Goal: Task Accomplishment & Management: Manage account settings

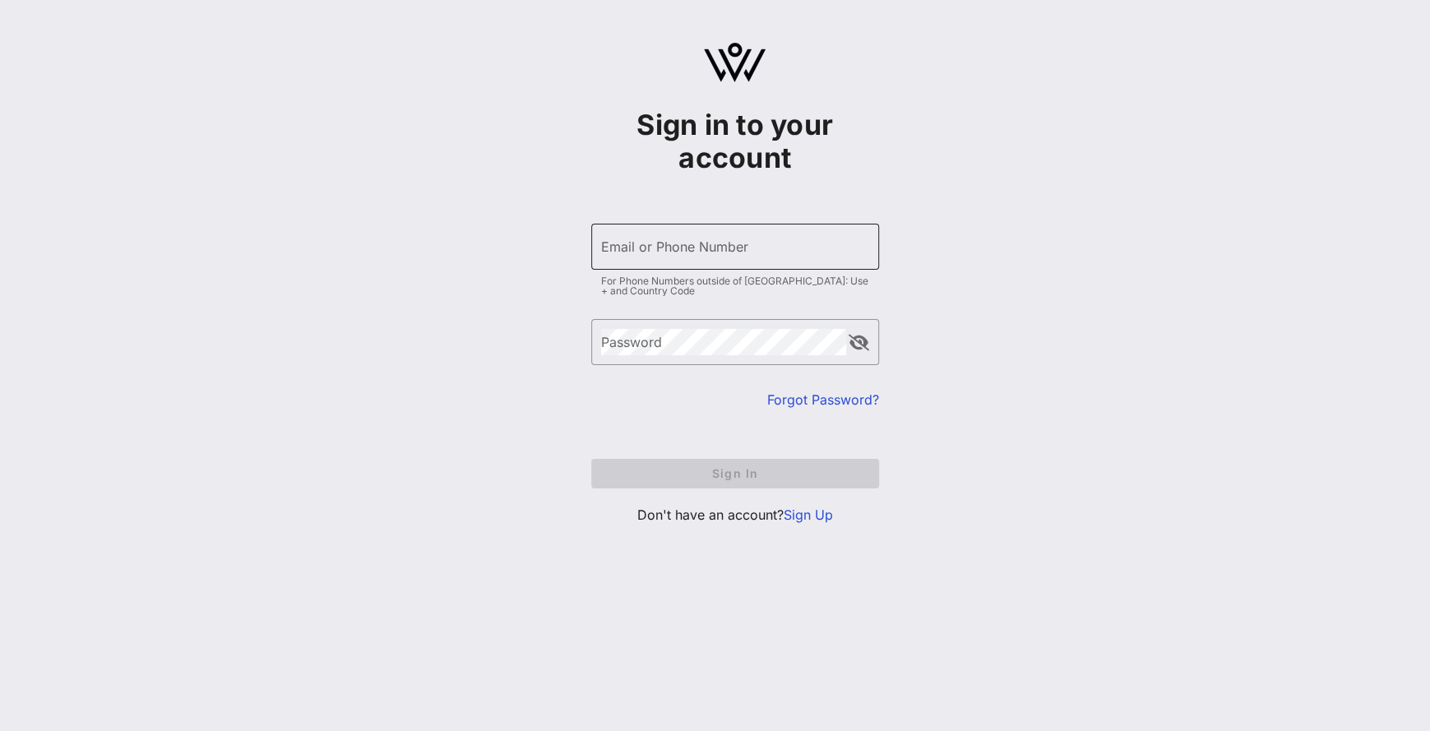
click at [658, 240] on input "Email or Phone Number" at bounding box center [735, 247] width 268 height 26
type input "erbonilla94@gmail.com"
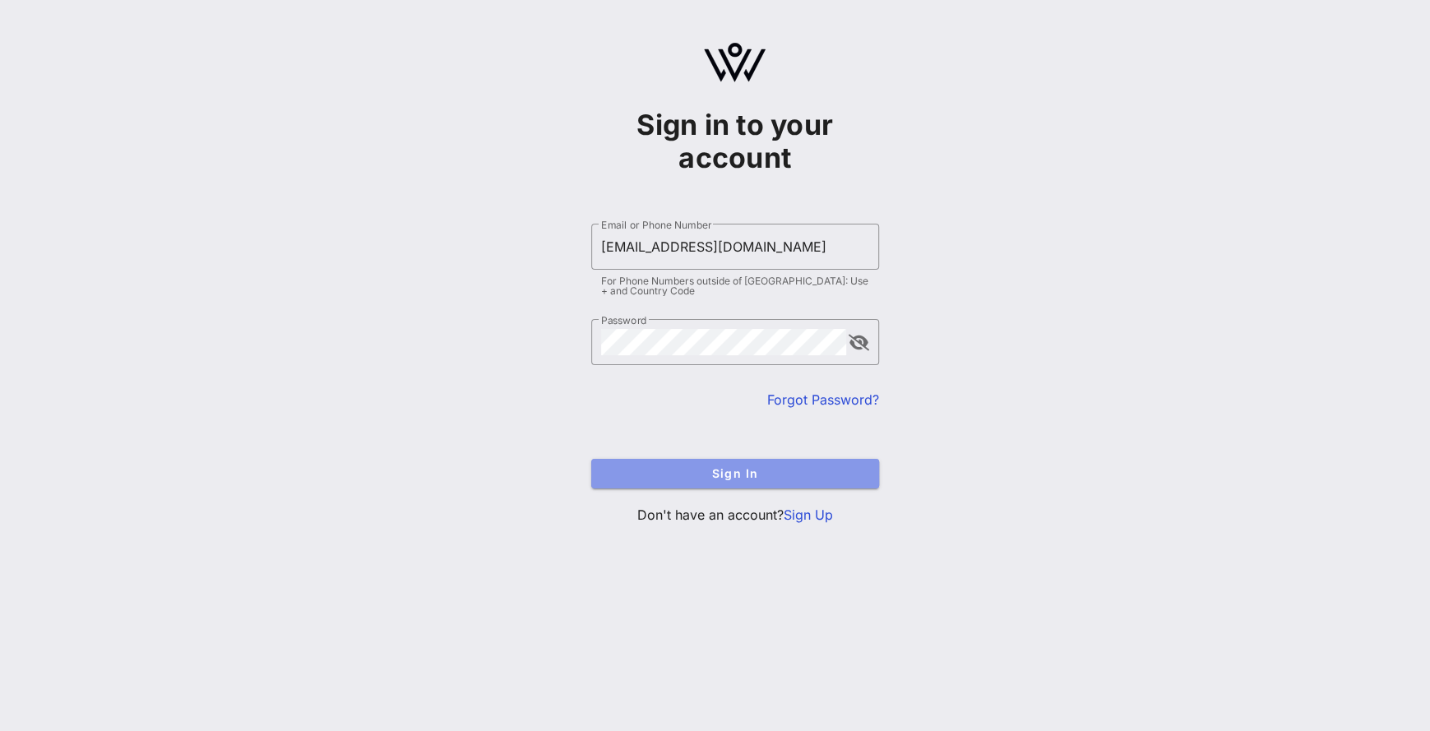
click at [667, 470] on span "Sign In" at bounding box center [736, 473] width 262 height 14
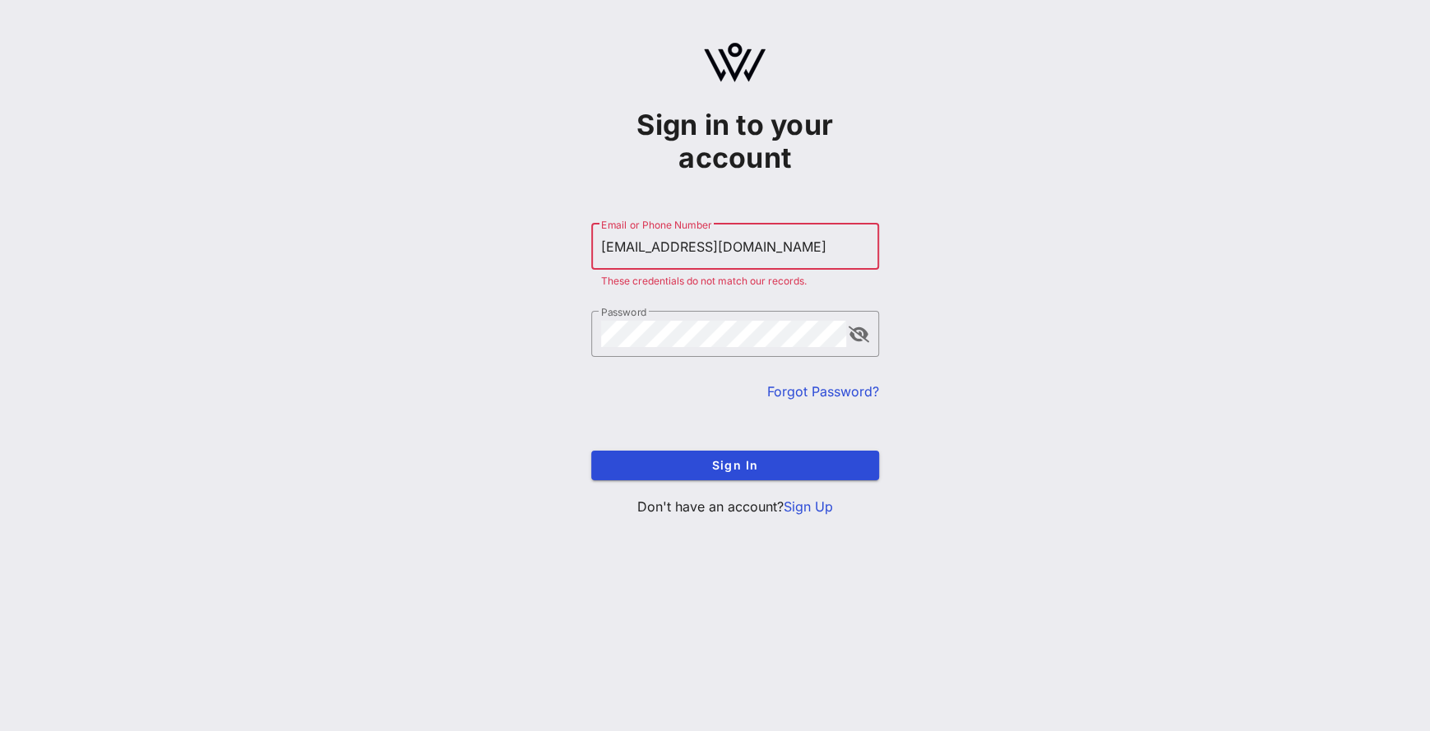
click at [757, 254] on input "erbonilla94@gmail.com" at bounding box center [735, 247] width 268 height 26
click at [846, 390] on link "Forgot Password?" at bounding box center [823, 391] width 112 height 16
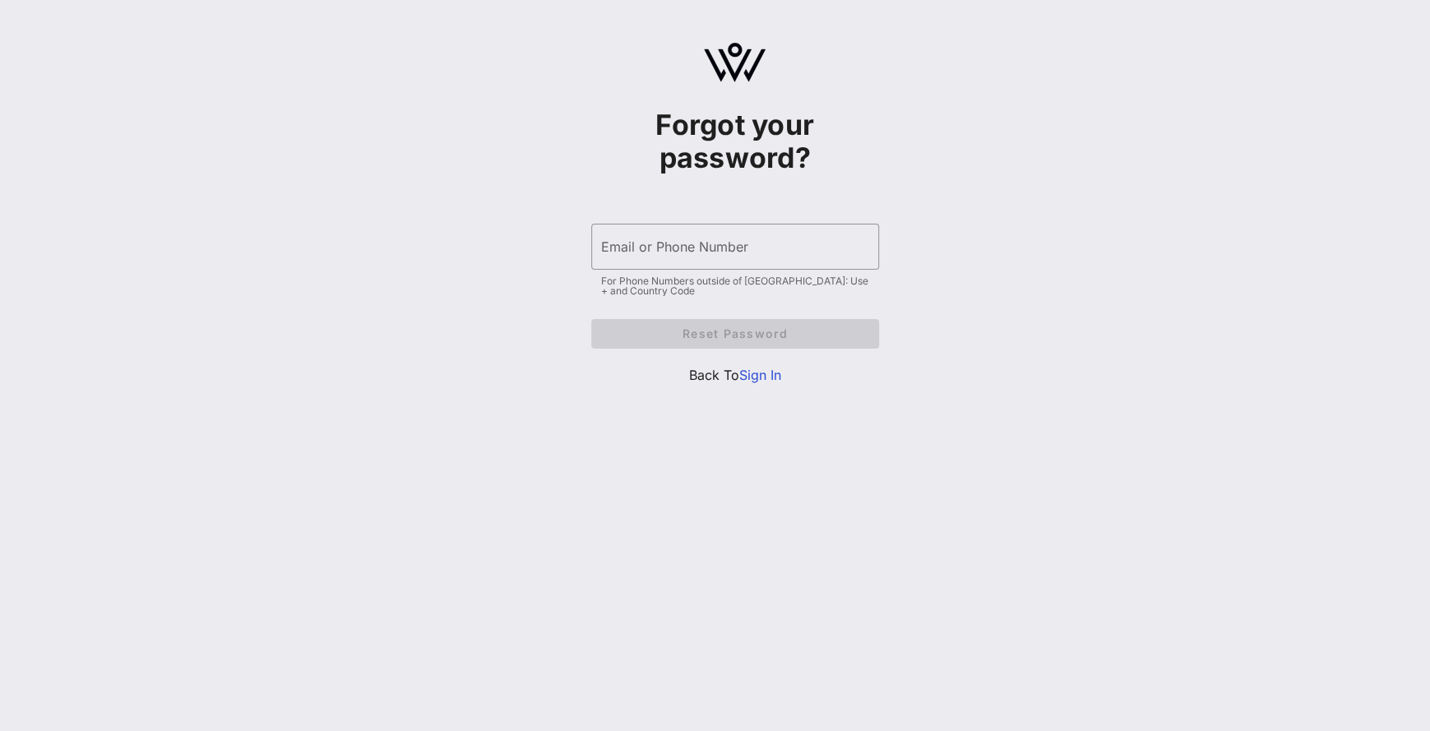
click at [765, 378] on link "Sign In" at bounding box center [761, 375] width 42 height 16
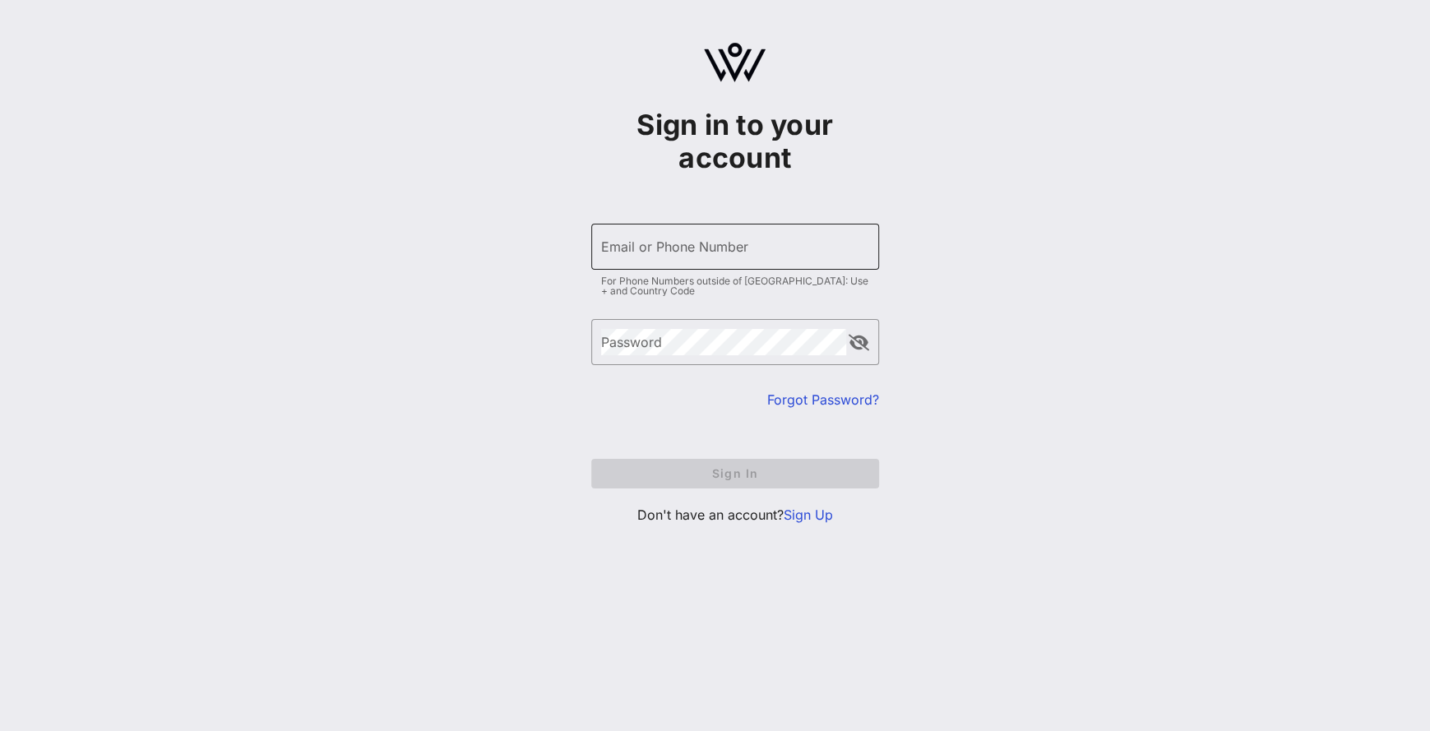
click at [689, 261] on div "Email or Phone Number" at bounding box center [735, 247] width 268 height 46
type input "[EMAIL_ADDRESS][DOMAIN_NAME]"
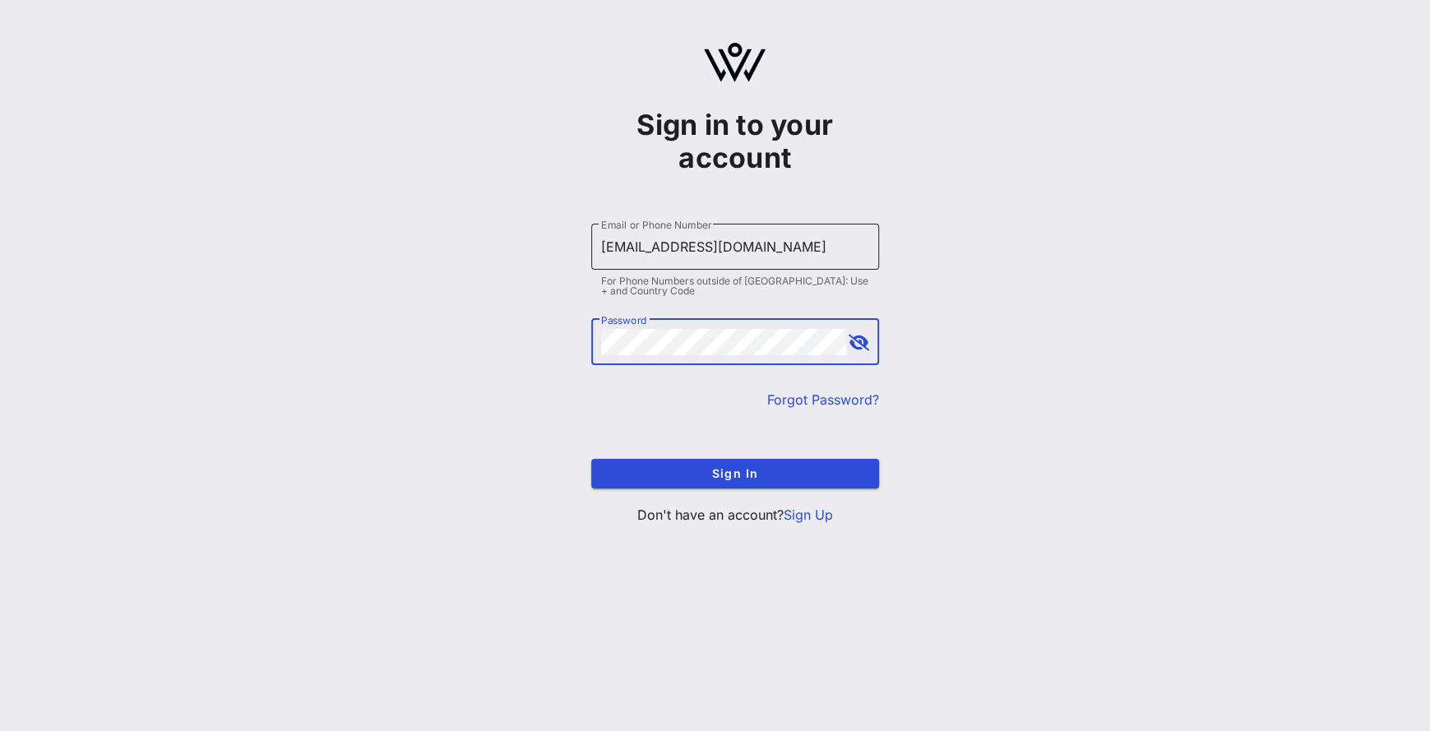
click at [591, 459] on button "Sign In" at bounding box center [735, 474] width 288 height 30
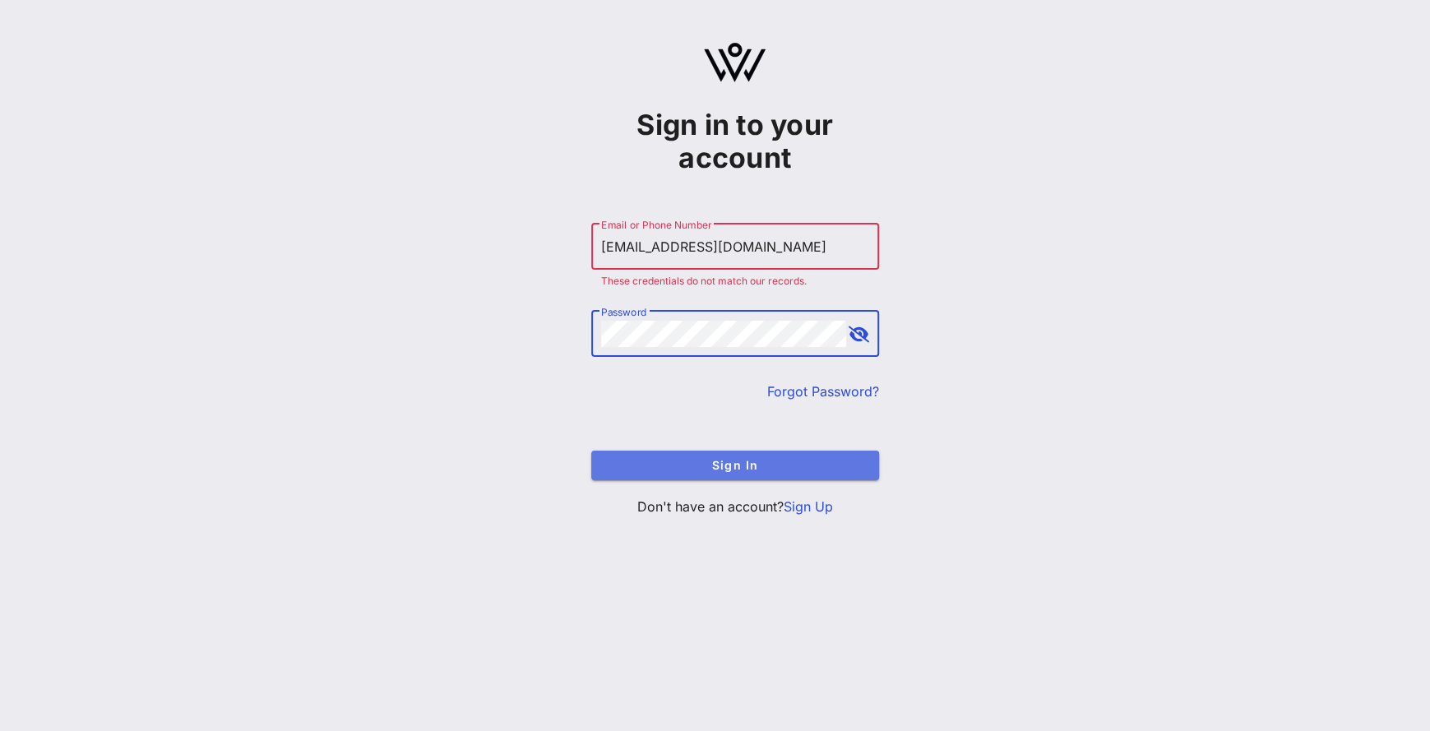
click at [689, 458] on span "Sign In" at bounding box center [736, 465] width 262 height 14
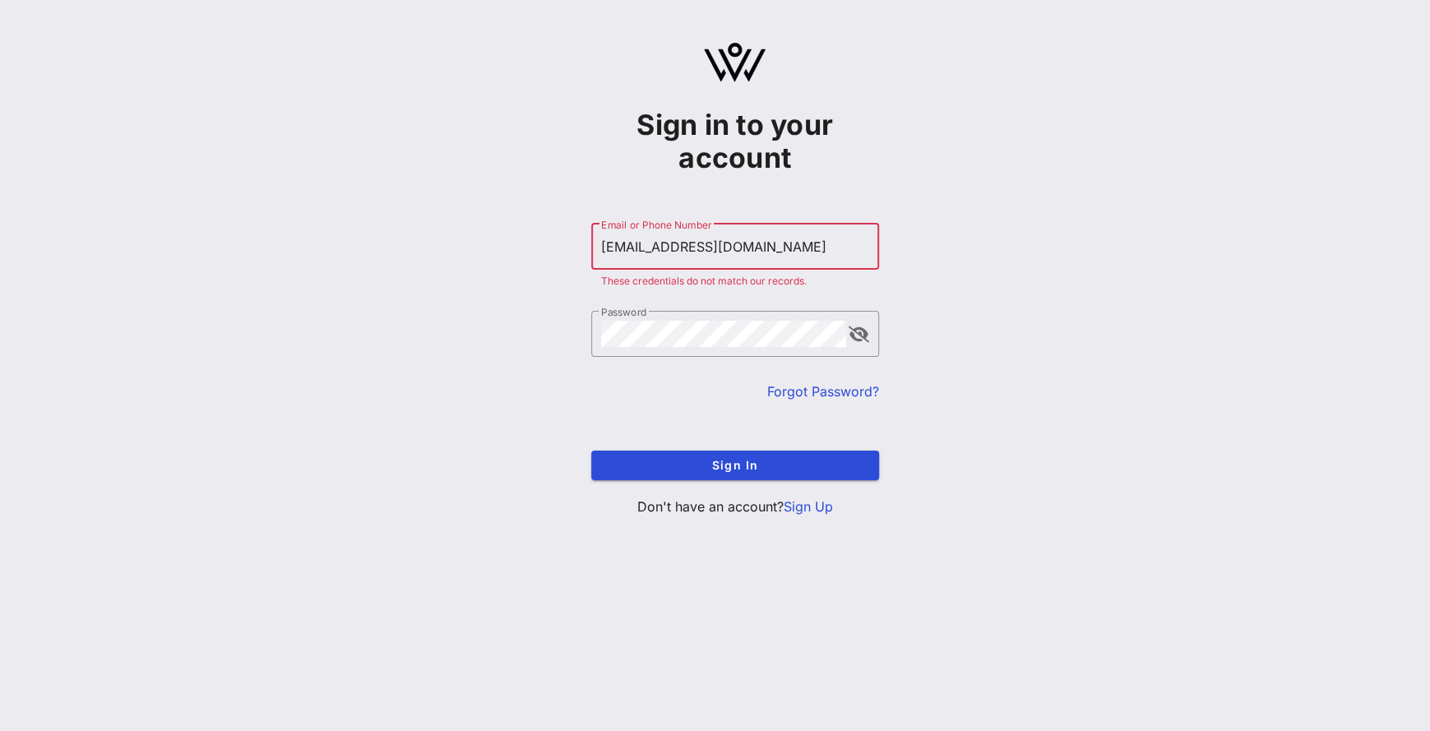
click at [817, 389] on link "Forgot Password?" at bounding box center [823, 391] width 112 height 16
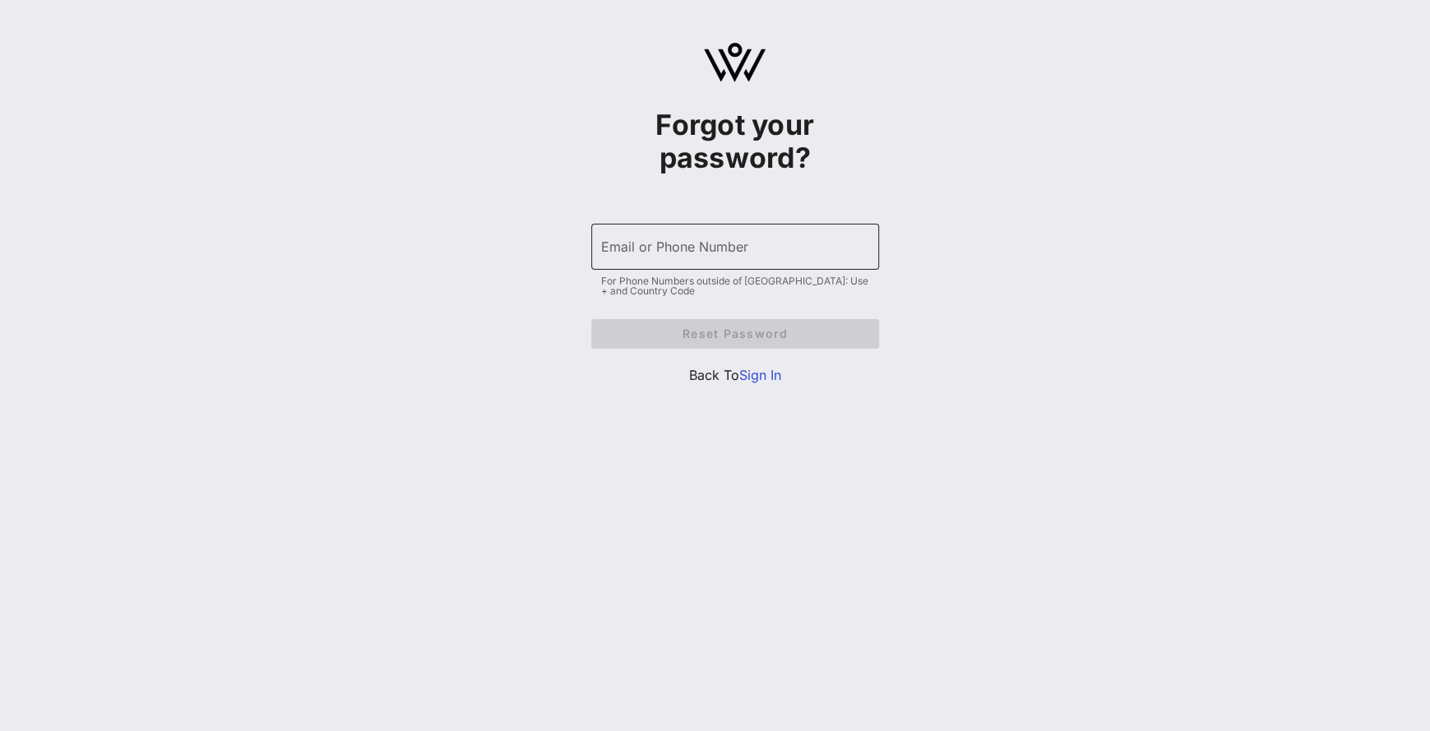
click at [716, 255] on input "Email or Phone Number" at bounding box center [735, 247] width 268 height 26
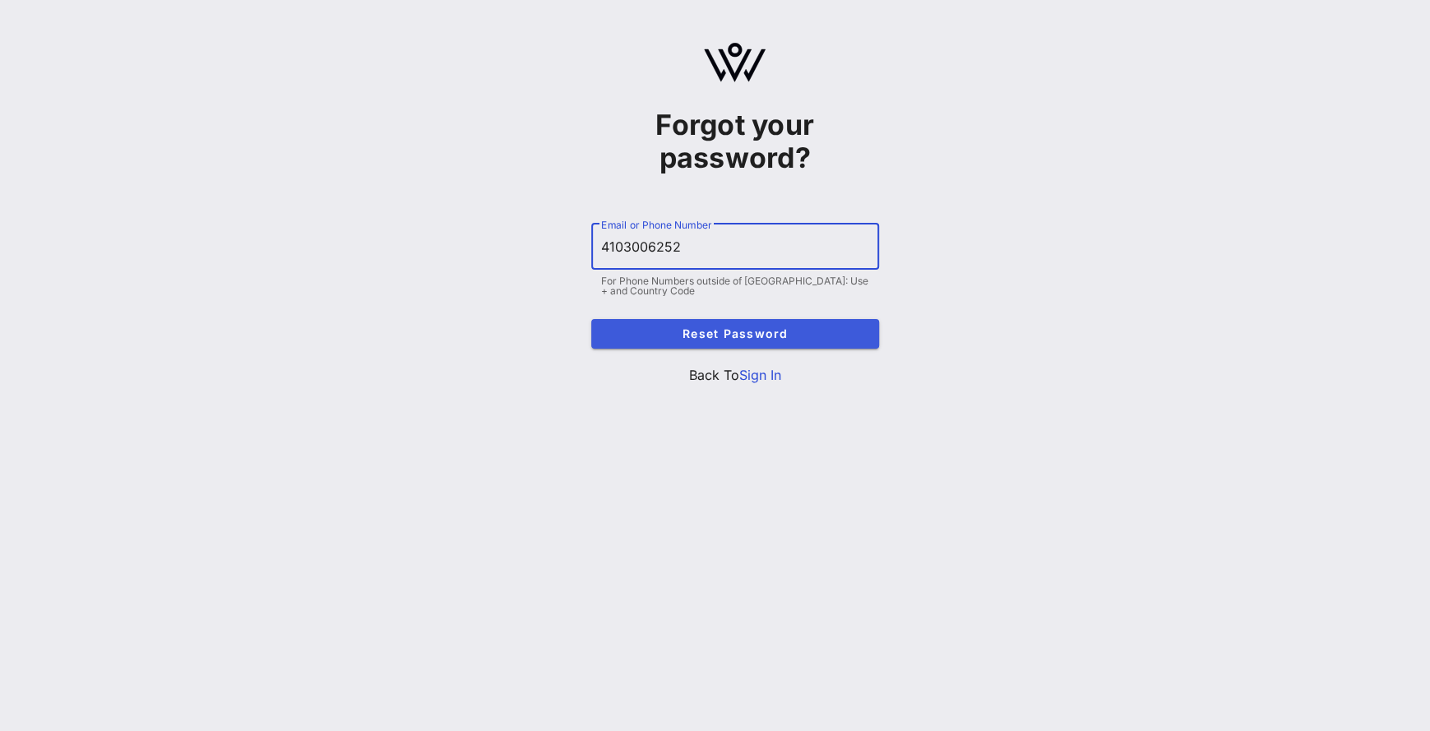
type input "4103006252"
click at [690, 322] on button "Reset Password" at bounding box center [735, 334] width 288 height 30
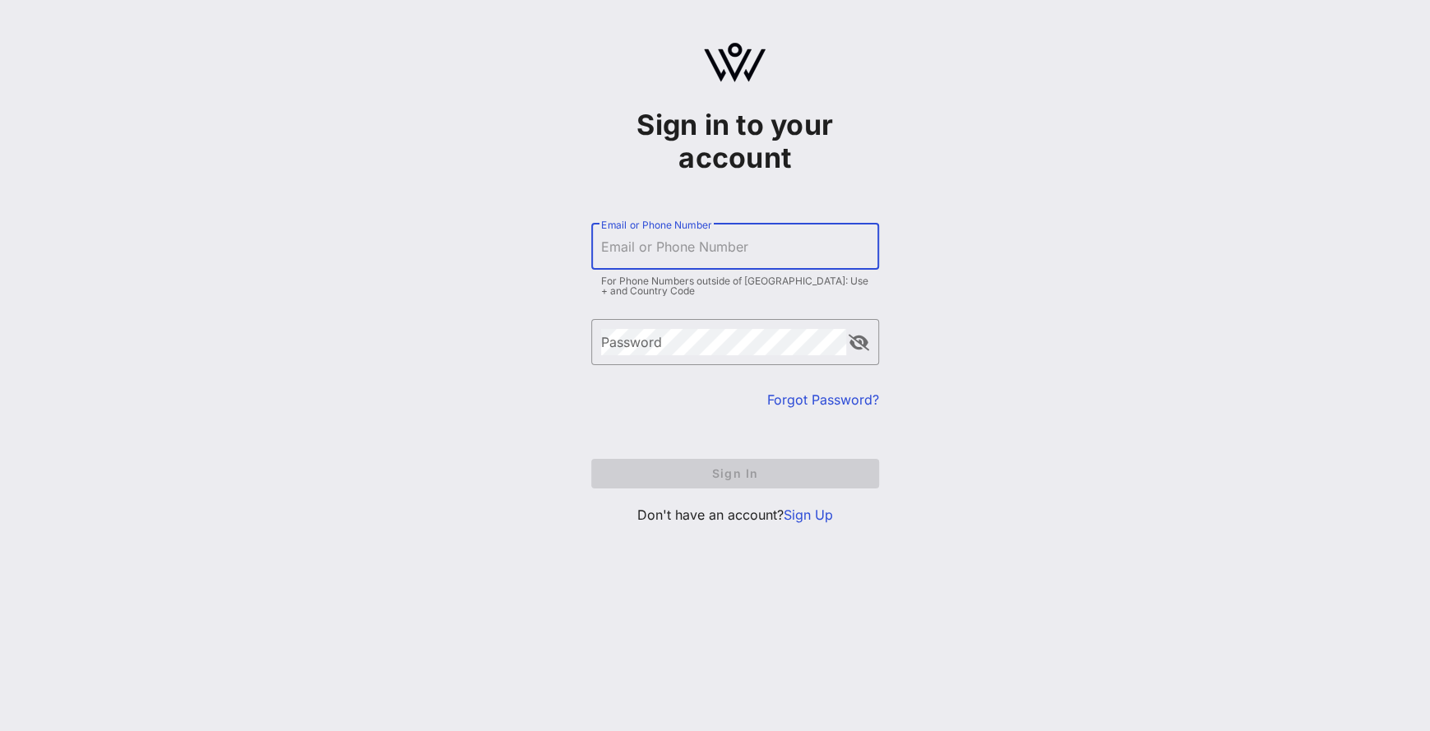
click at [660, 244] on input "Email or Phone Number" at bounding box center [735, 247] width 268 height 26
type input "[EMAIL_ADDRESS][DOMAIN_NAME]"
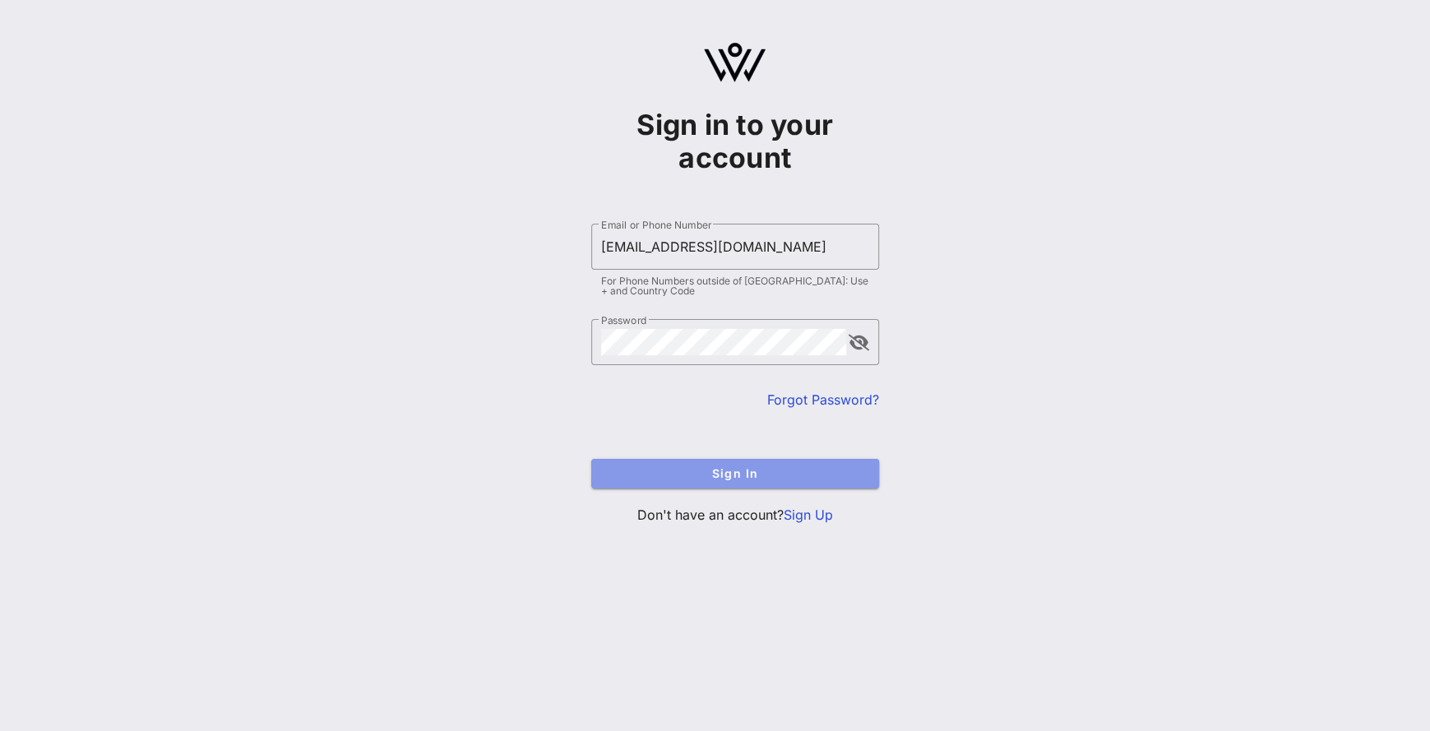
click at [650, 459] on button "Sign In" at bounding box center [735, 474] width 288 height 30
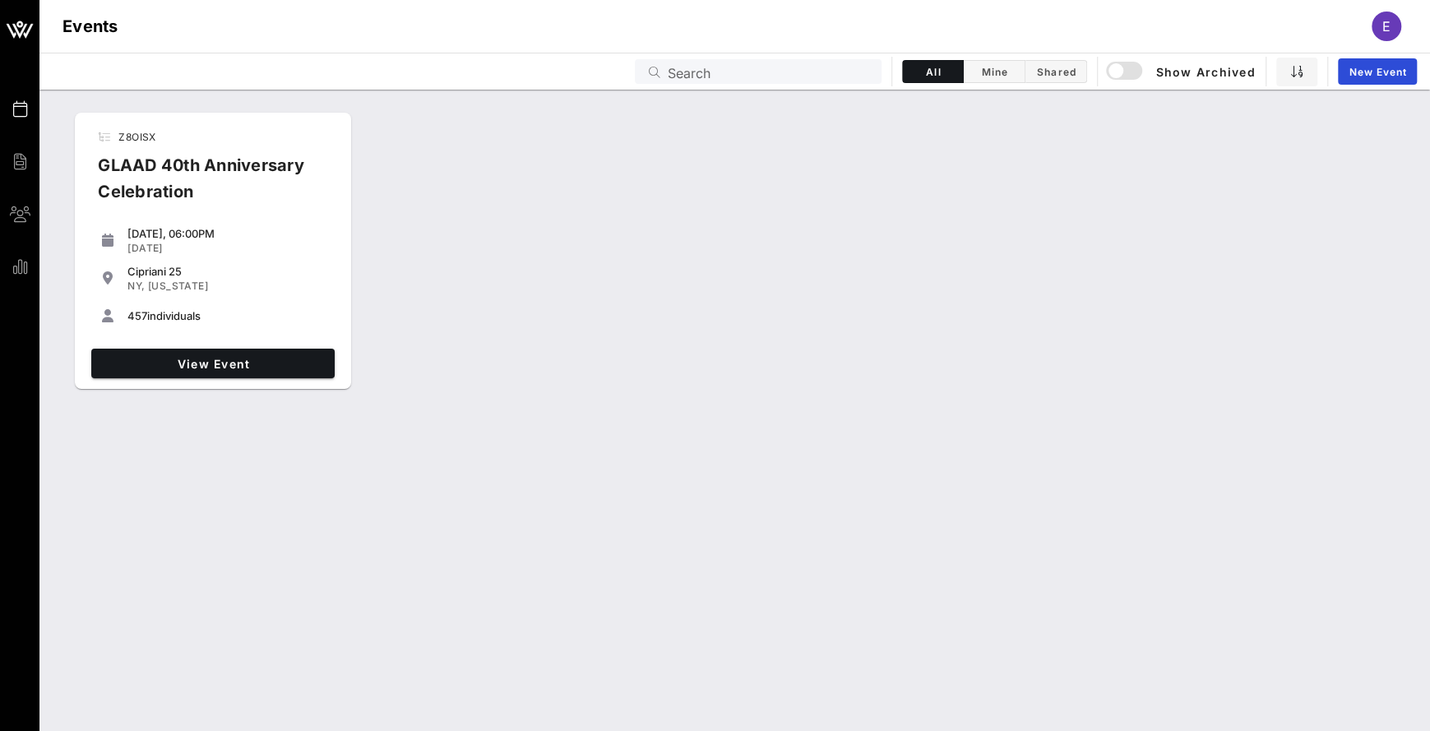
click at [274, 346] on div "View Event" at bounding box center [213, 363] width 257 height 43
click at [271, 361] on span "View Event" at bounding box center [213, 364] width 230 height 14
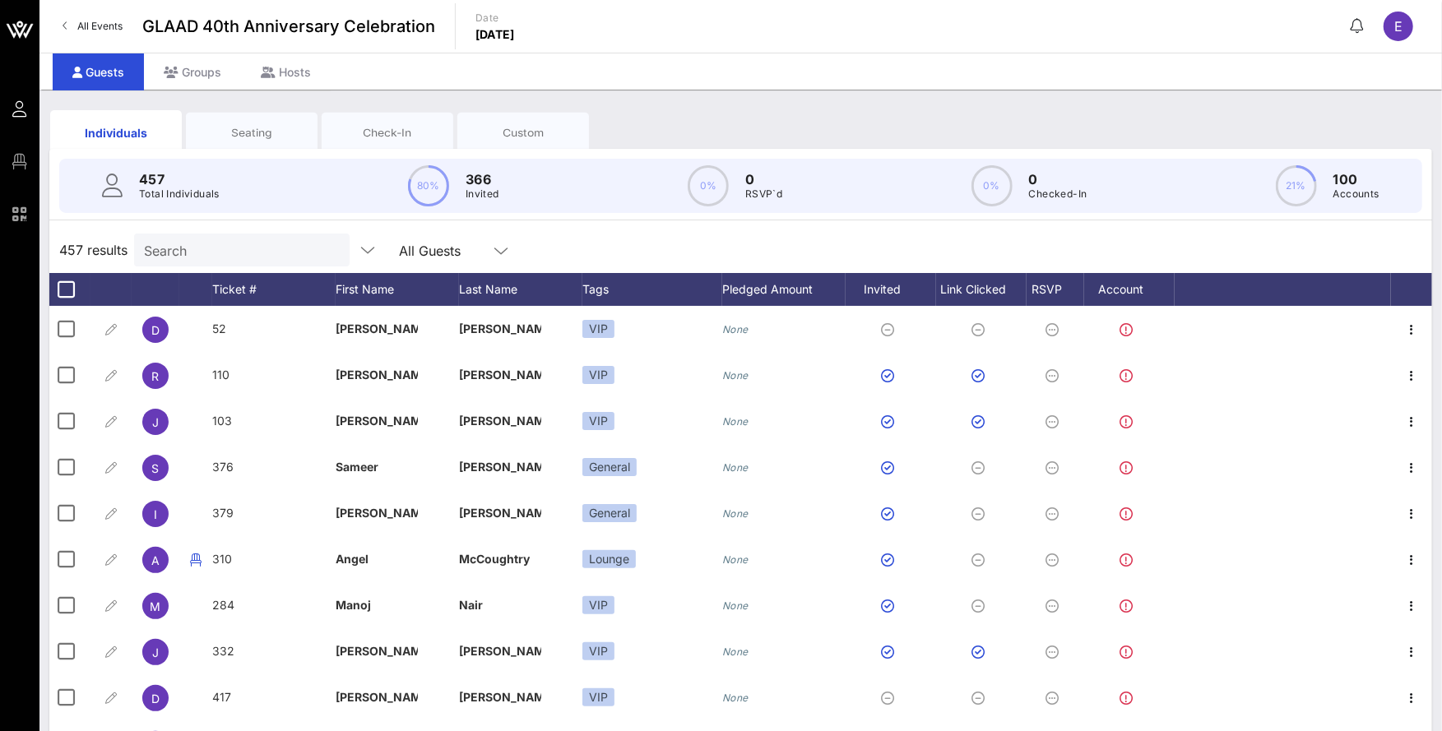
click at [948, 143] on div "Individuals Seating Check-In Custom" at bounding box center [740, 132] width 1383 height 53
click at [615, 283] on div "Tags" at bounding box center [652, 289] width 140 height 33
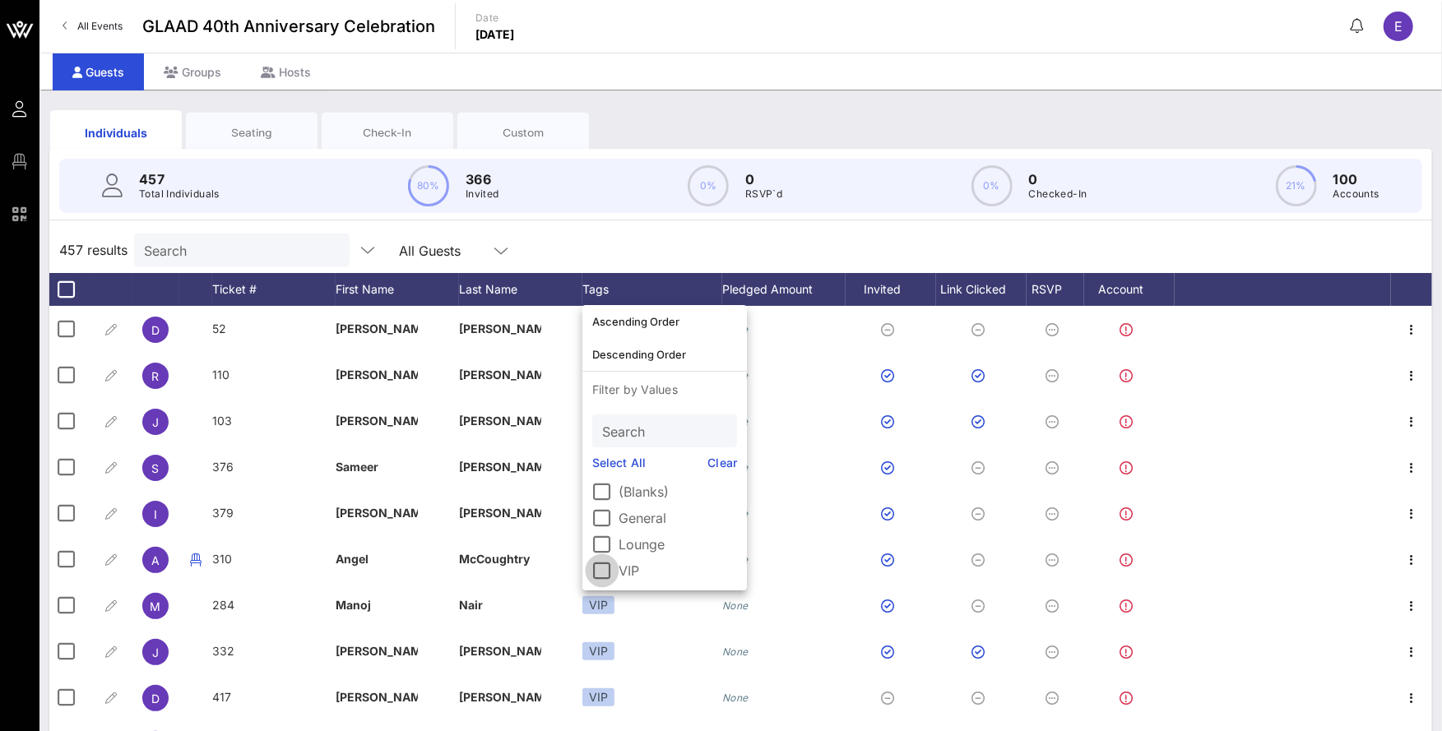
click at [601, 569] on div at bounding box center [602, 571] width 28 height 28
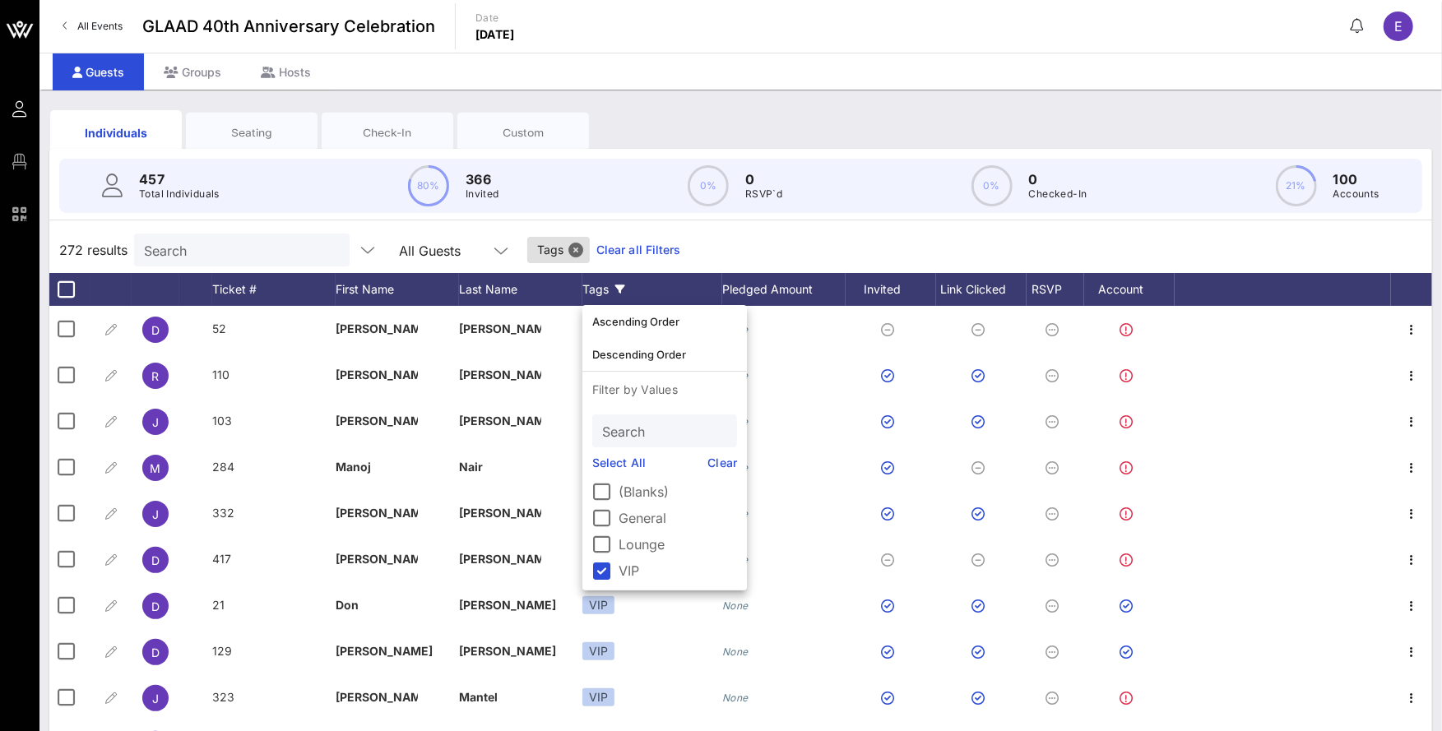
click at [716, 253] on div "272 results Search All Guests Tags Clear all Filters" at bounding box center [740, 250] width 1383 height 46
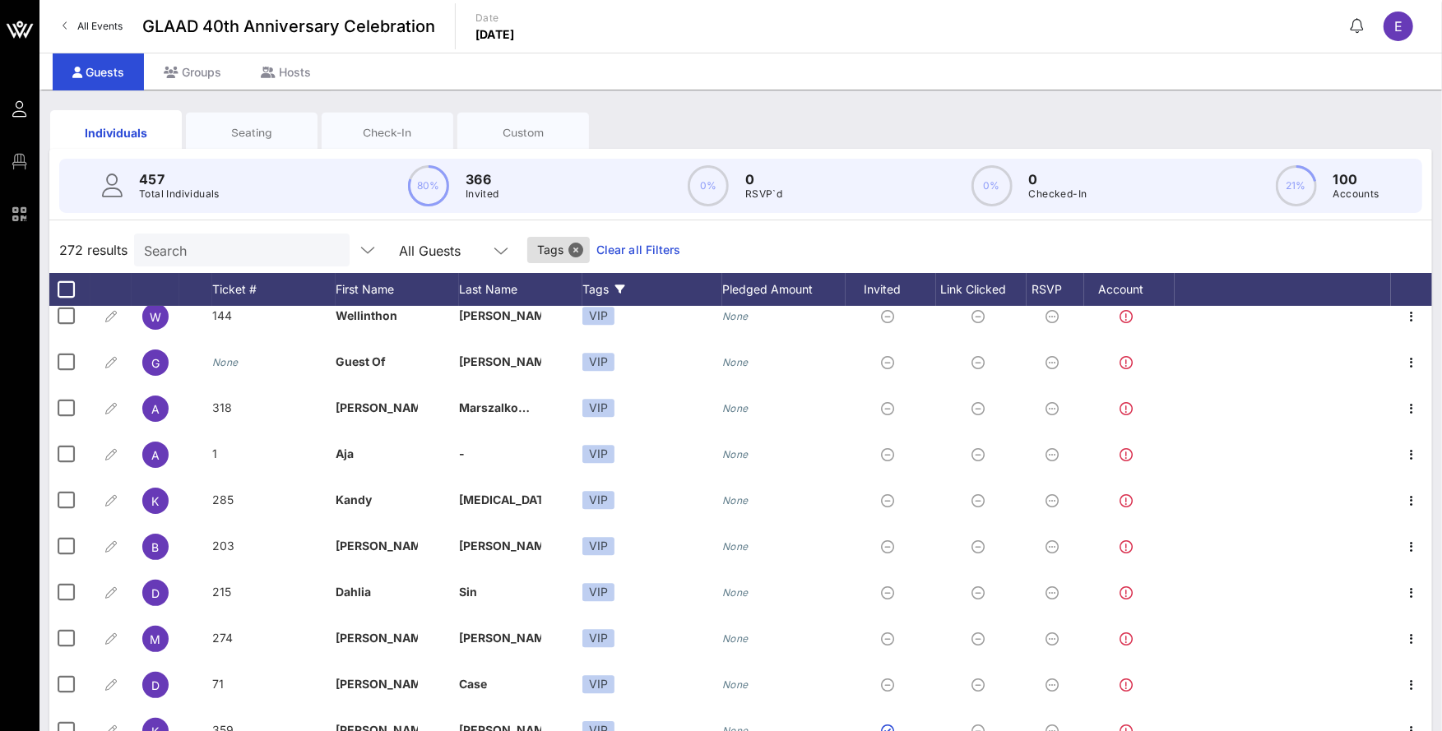
scroll to position [84, 0]
